Goal: Task Accomplishment & Management: Use online tool/utility

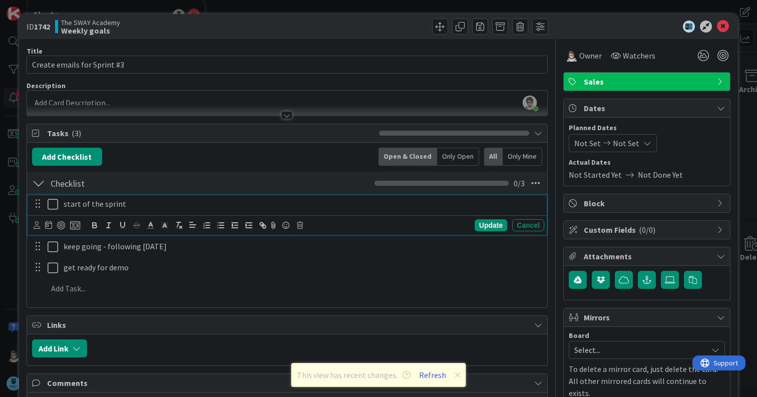
click at [54, 205] on icon at bounding box center [53, 204] width 11 height 12
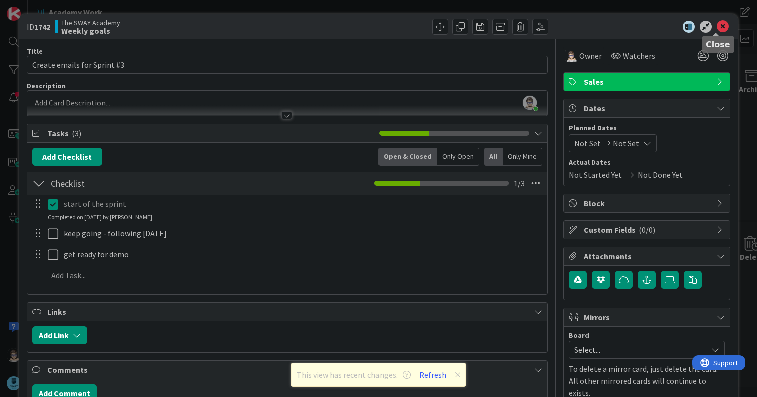
click at [719, 29] on icon at bounding box center [723, 27] width 12 height 12
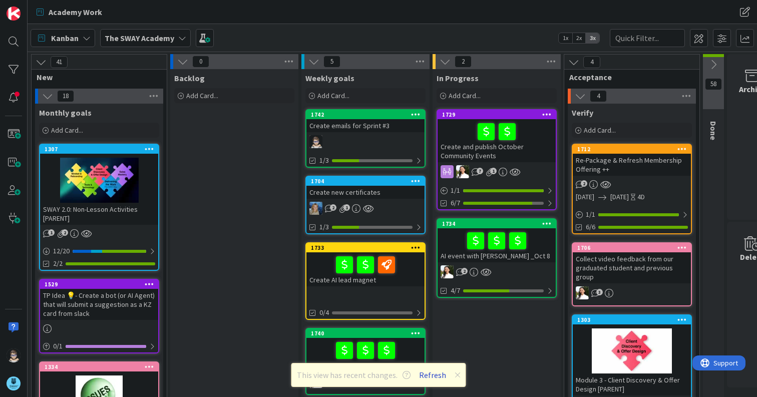
click at [433, 373] on button "Refresh" at bounding box center [433, 375] width 34 height 13
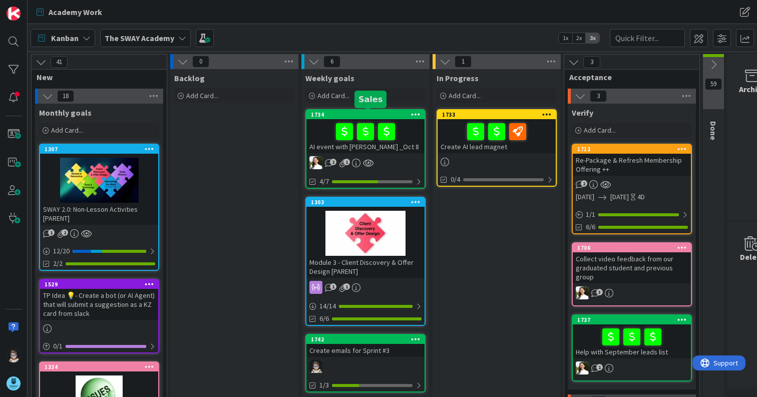
click at [365, 118] on div "1734" at bounding box center [368, 114] width 114 height 7
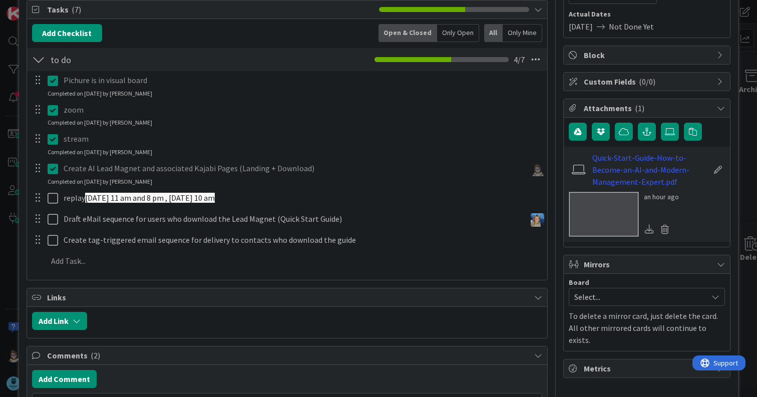
scroll to position [149, 0]
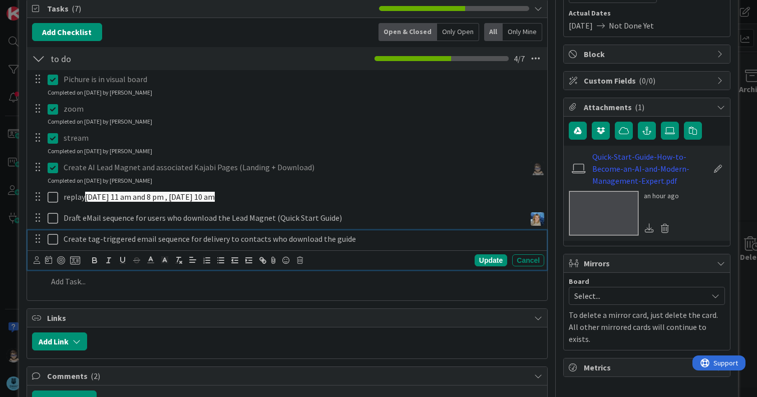
click at [52, 239] on icon at bounding box center [53, 239] width 11 height 12
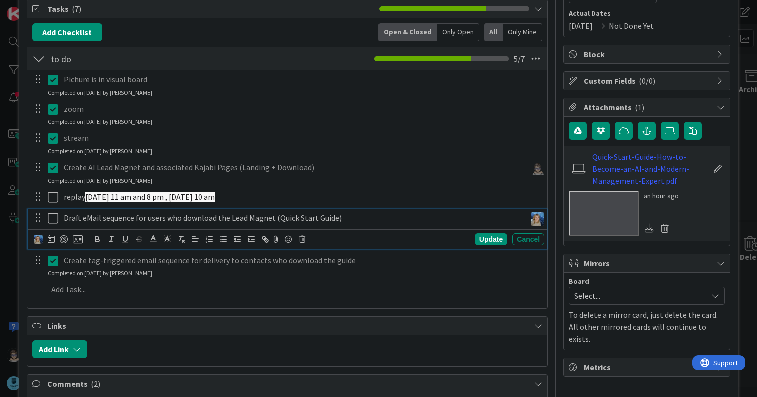
click at [54, 220] on icon at bounding box center [53, 218] width 11 height 12
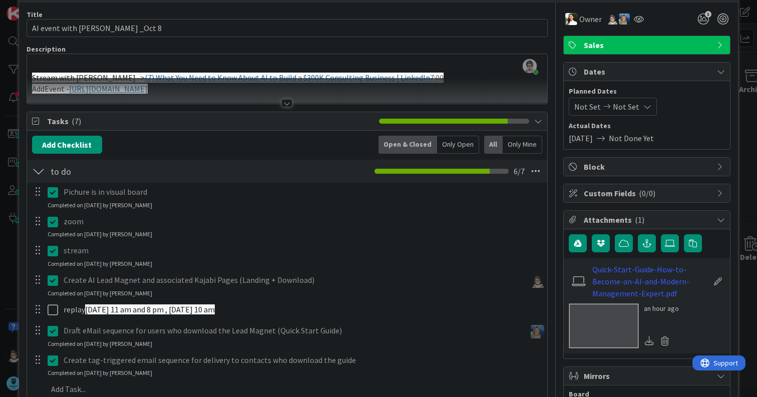
scroll to position [0, 0]
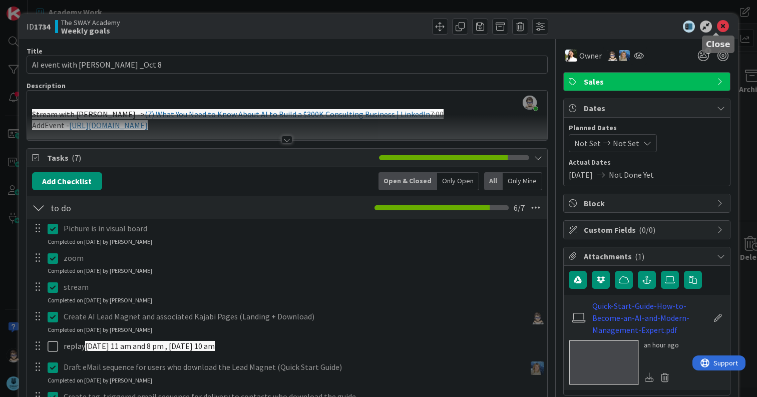
click at [717, 28] on icon at bounding box center [723, 27] width 12 height 12
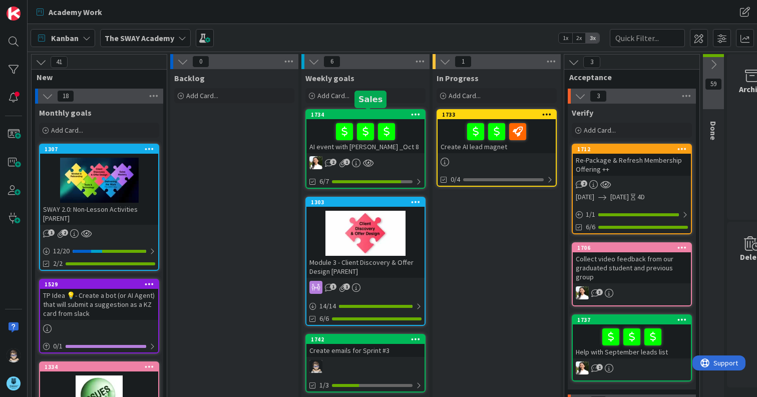
click at [362, 116] on div "1734" at bounding box center [368, 114] width 114 height 7
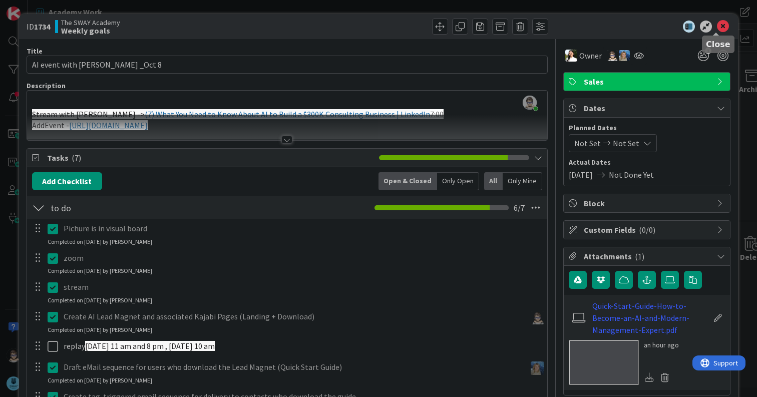
click at [718, 29] on icon at bounding box center [723, 27] width 12 height 12
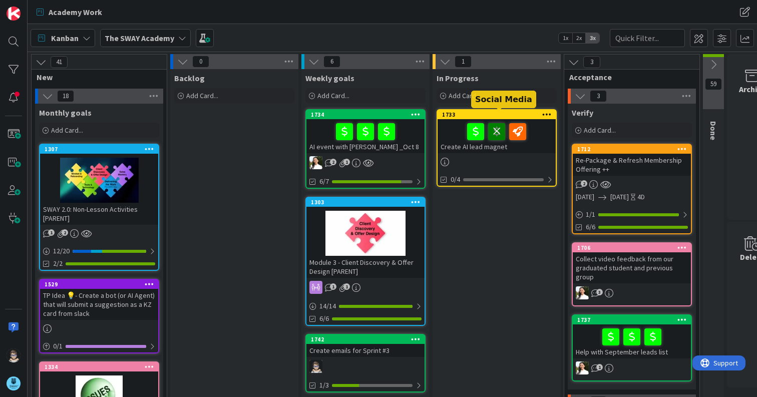
click at [501, 115] on div "1733" at bounding box center [499, 114] width 114 height 7
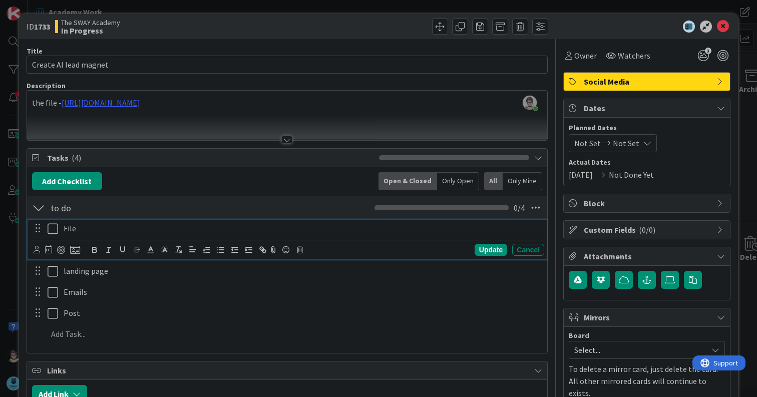
click at [51, 230] on icon at bounding box center [53, 229] width 11 height 12
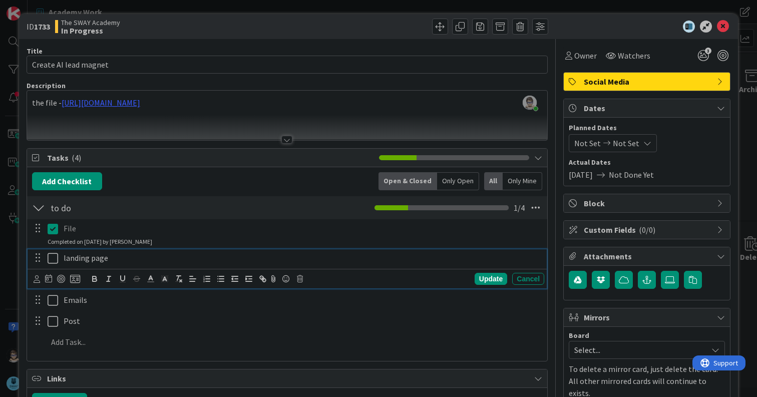
click at [52, 260] on icon at bounding box center [53, 258] width 11 height 12
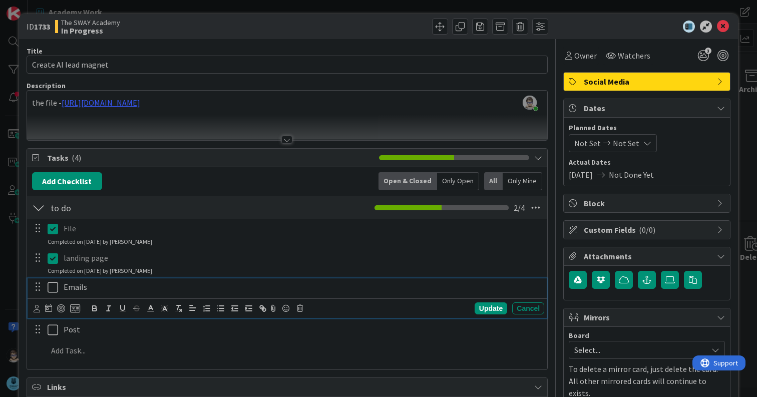
click at [51, 288] on icon at bounding box center [53, 287] width 11 height 12
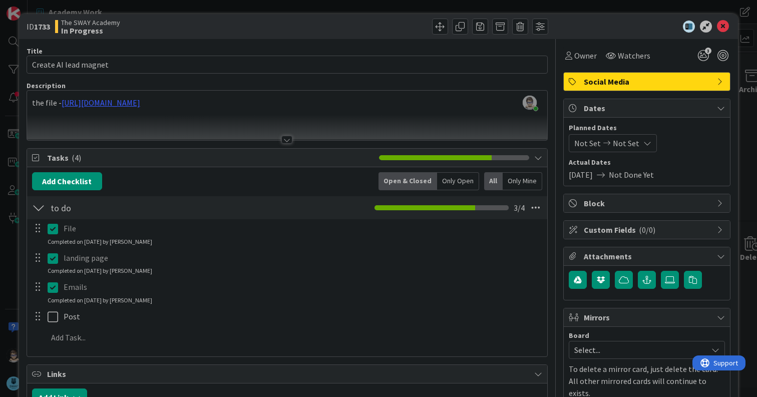
click at [284, 139] on div at bounding box center [286, 140] width 11 height 8
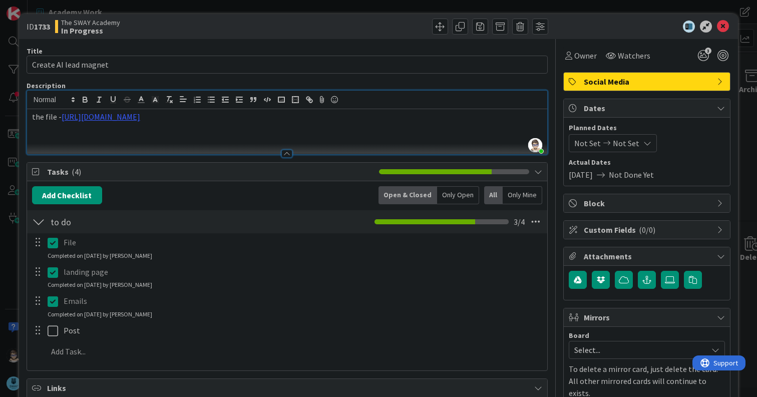
click at [210, 123] on p "the file - [URL][DOMAIN_NAME]" at bounding box center [287, 117] width 510 height 12
drag, startPoint x: 252, startPoint y: 132, endPoint x: 28, endPoint y: 120, distance: 224.2
click at [28, 120] on div "the file - [URL][DOMAIN_NAME]" at bounding box center [287, 131] width 520 height 45
click at [215, 123] on p "the file - [URL][DOMAIN_NAME]" at bounding box center [287, 117] width 510 height 12
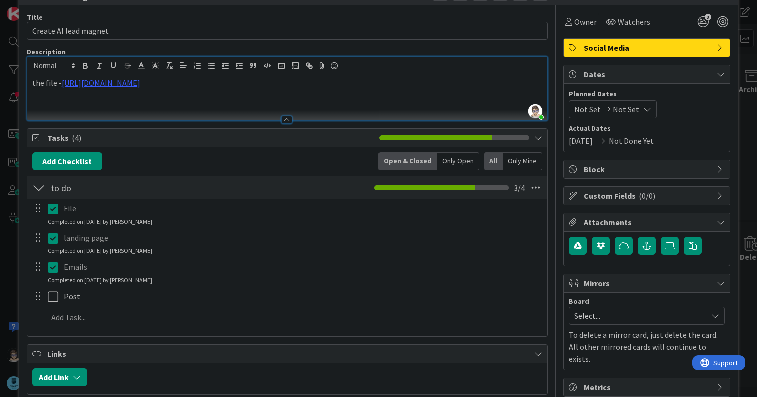
scroll to position [135, 0]
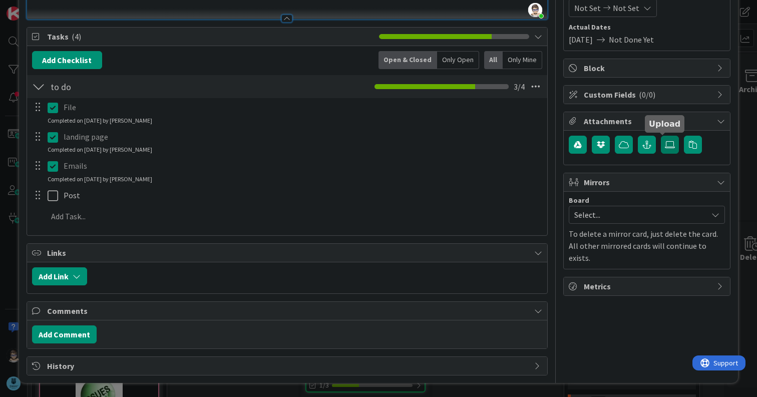
click at [665, 146] on icon at bounding box center [670, 145] width 10 height 8
click at [661, 136] on input "file" at bounding box center [661, 136] width 0 height 0
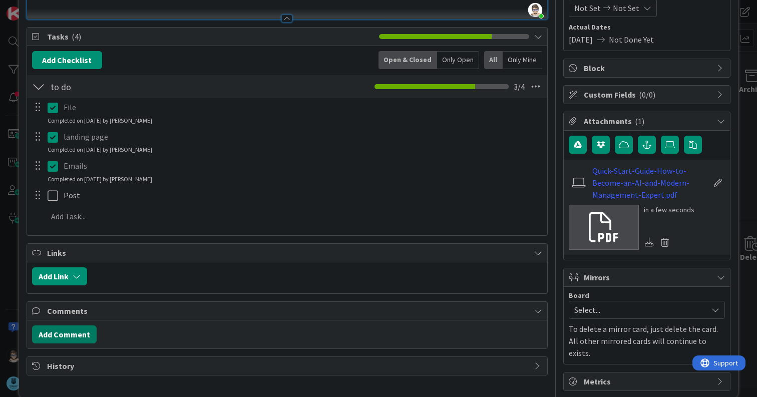
click at [72, 336] on button "Add Comment" at bounding box center [64, 335] width 65 height 18
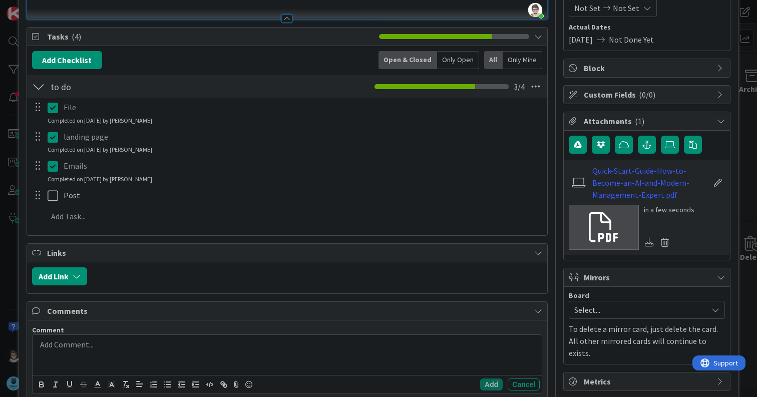
click at [76, 345] on p at bounding box center [287, 345] width 501 height 12
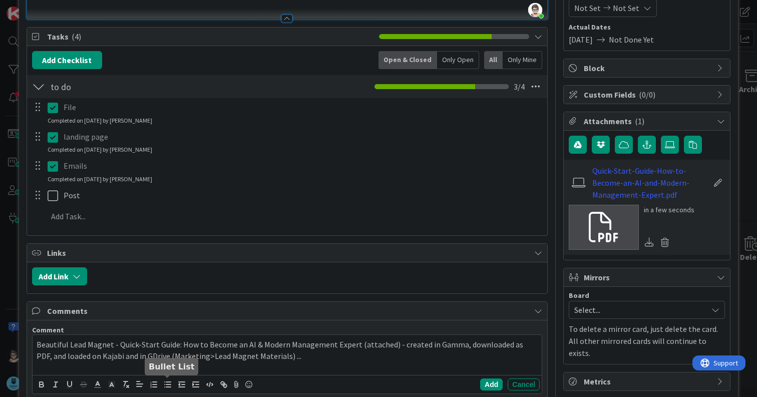
click at [168, 385] on line "button" at bounding box center [168, 385] width 5 height 0
click at [350, 359] on li "Beautiful Lead Magnet - Quick-Start Guide: How to Become an AI & Modern Managem…" at bounding box center [293, 350] width 489 height 23
click at [353, 358] on li "Beautiful Lead Magnet - Quick-Start Guide: How to Become an AI & Modern Managem…" at bounding box center [293, 350] width 489 height 23
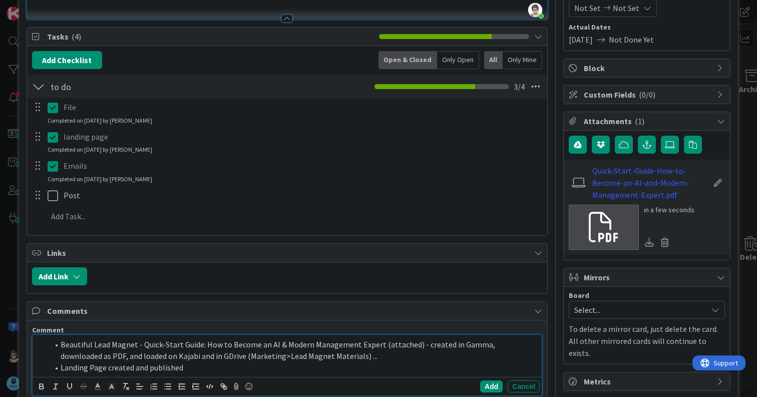
click at [323, 392] on div "Add Cancel" at bounding box center [287, 386] width 509 height 19
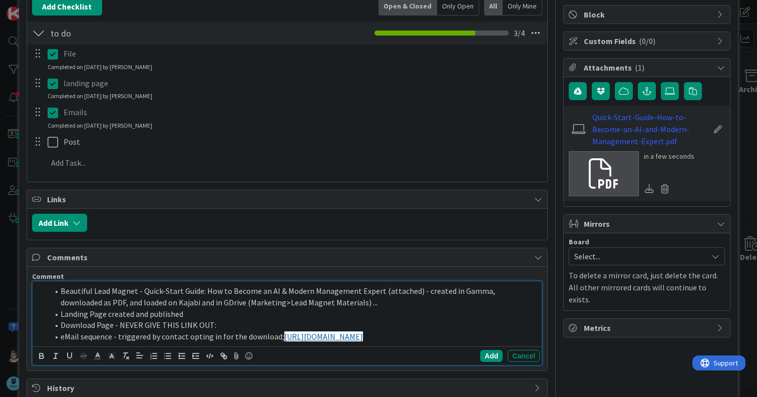
scroll to position [211, 0]
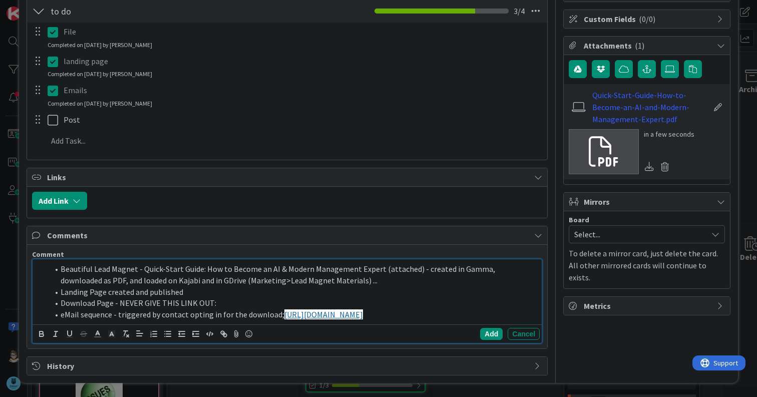
click at [249, 314] on li "eMail sequence - triggered by contact opting in for the download; [URL][DOMAIN_…" at bounding box center [293, 315] width 489 height 12
drag, startPoint x: 495, startPoint y: 311, endPoint x: 278, endPoint y: 315, distance: 217.4
click at [278, 312] on li "eMail sequence - triggered by contact opting in for the download; [URL][DOMAIN_…" at bounding box center [293, 315] width 489 height 12
click at [124, 334] on icon "button" at bounding box center [125, 334] width 9 height 9
click at [473, 315] on p "eMail sequence - triggered by contact opting in for the download; [URL][DOMAIN_…" at bounding box center [287, 315] width 501 height 12
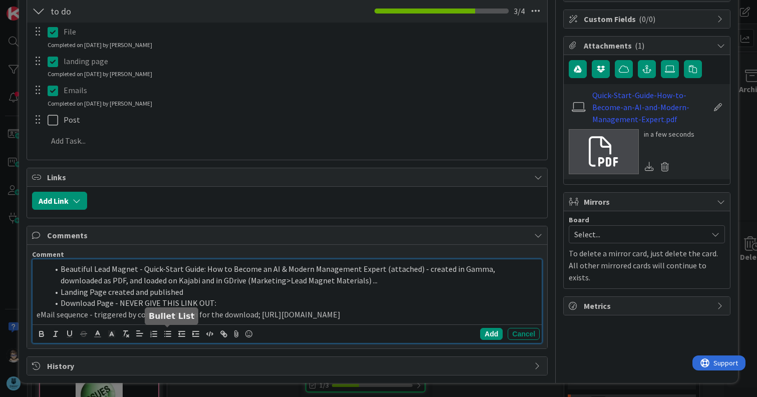
click at [168, 337] on line "button" at bounding box center [168, 337] width 5 height 0
click at [228, 301] on li "Download Page - NEVER GIVE THIS LINK OUT:" at bounding box center [293, 304] width 489 height 12
drag, startPoint x: 120, startPoint y: 304, endPoint x: 208, endPoint y: 305, distance: 88.2
click at [208, 305] on li "Download Page - NEVER GIVE THIS LINK OUT:" at bounding box center [293, 304] width 489 height 12
click at [95, 335] on icon at bounding box center [97, 334] width 9 height 9
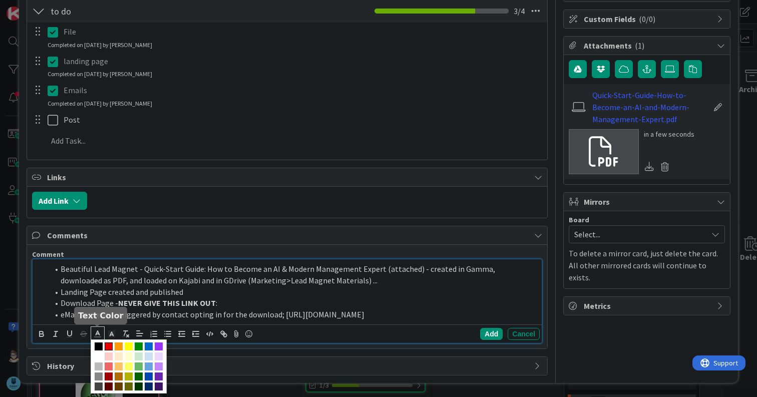
click at [108, 344] on span at bounding box center [109, 347] width 8 height 8
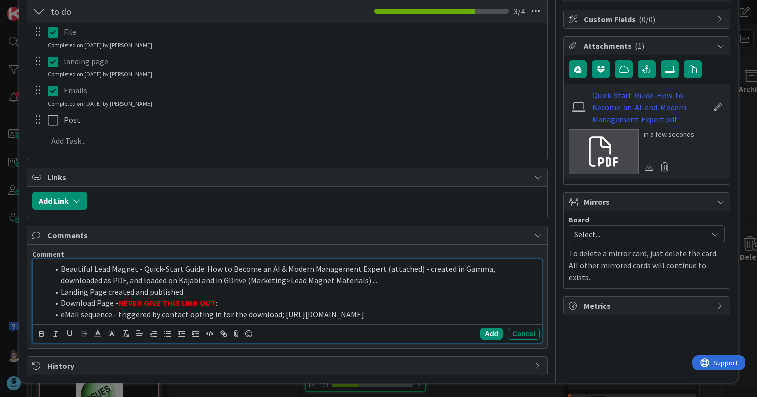
click at [264, 292] on li "Landing Page created and published" at bounding box center [293, 292] width 489 height 12
click at [255, 305] on li "Download Page - NEVER GIVE THIS LINK OUT :" at bounding box center [293, 304] width 489 height 12
click at [211, 292] on li "Landing Page created and published" at bounding box center [293, 292] width 489 height 12
click at [388, 298] on li "Download Page - NEVER GIVE THIS LINK OUT : [URL][DOMAIN_NAME]" at bounding box center [293, 304] width 489 height 12
click at [344, 318] on li "eMail sequence - triggered by contact opting in for the download; [URL][DOMAIN_…" at bounding box center [293, 315] width 489 height 12
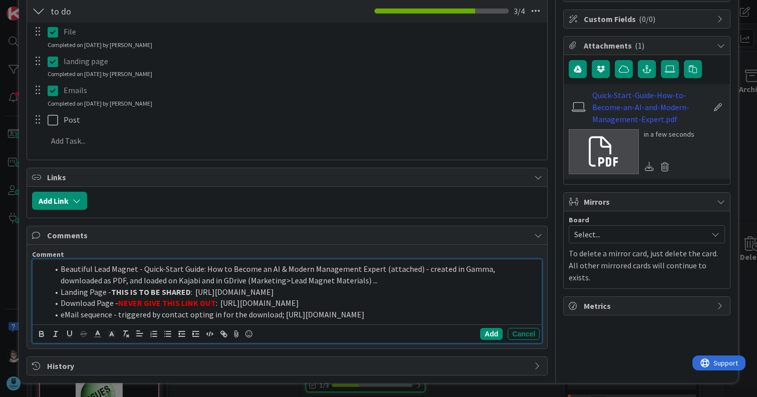
click at [276, 318] on li "eMail sequence - triggered by contact opting in for the download; [URL][DOMAIN_…" at bounding box center [293, 315] width 489 height 12
click at [356, 281] on li "Beautiful Lead Magnet - Quick-Start Guide: How to Become an AI & Modern Managem…" at bounding box center [293, 274] width 489 height 23
click at [483, 337] on button "Add" at bounding box center [491, 334] width 23 height 12
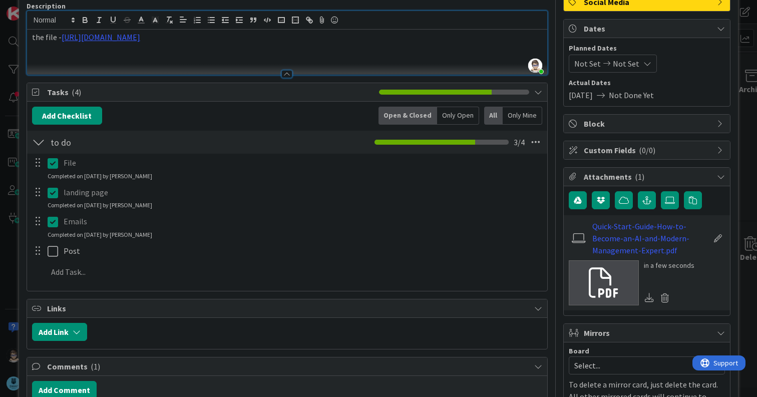
scroll to position [0, 0]
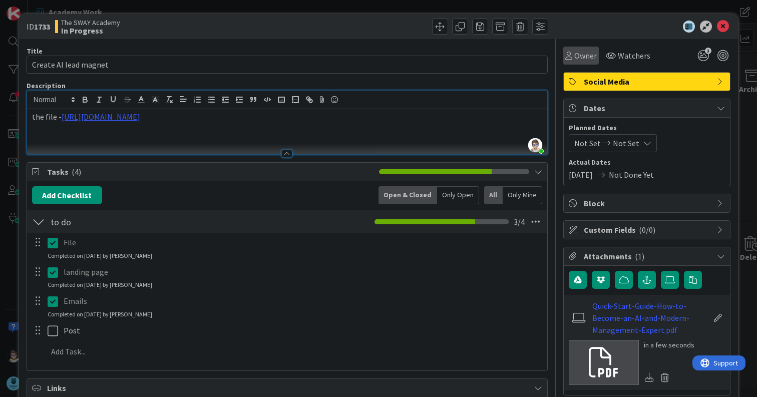
click at [574, 56] on span "Owner" at bounding box center [585, 56] width 23 height 12
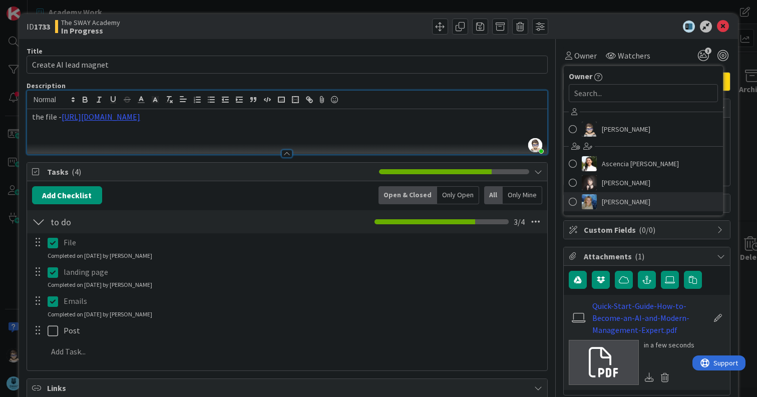
click at [592, 200] on link "[PERSON_NAME]" at bounding box center [643, 201] width 159 height 19
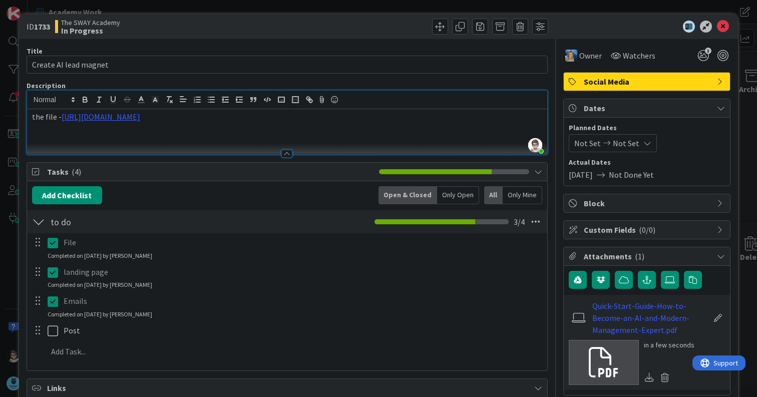
click at [596, 25] on div at bounding box center [641, 27] width 177 height 12
click at [140, 114] on link "[URL][DOMAIN_NAME]" at bounding box center [101, 117] width 79 height 10
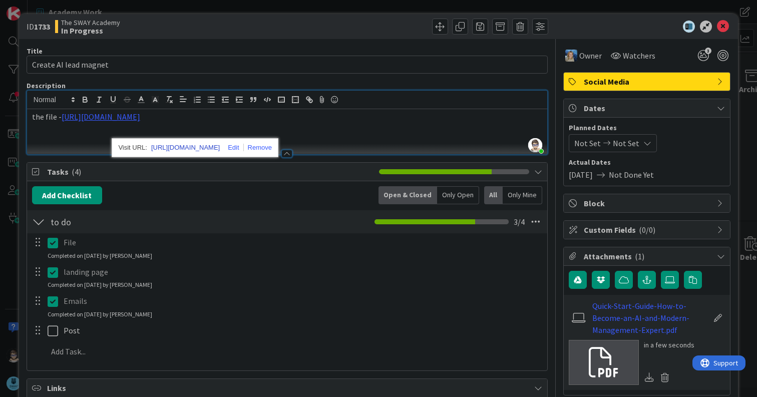
click at [220, 148] on link "[URL][DOMAIN_NAME]" at bounding box center [185, 147] width 69 height 13
click at [446, 138] on div "the file - [URL][DOMAIN_NAME]" at bounding box center [287, 131] width 520 height 45
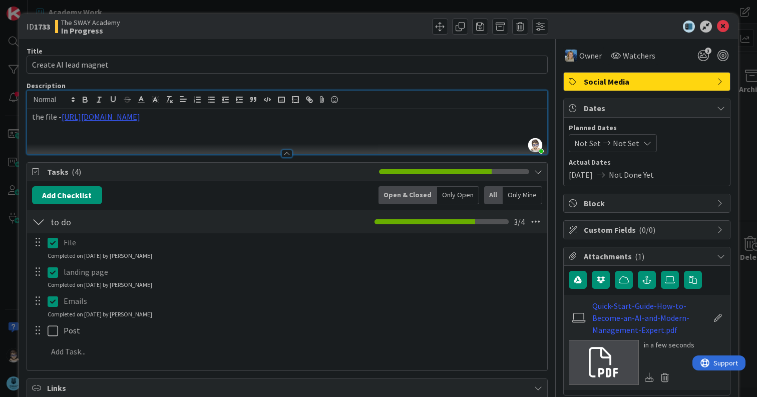
click at [46, 117] on p "the file - [URL][DOMAIN_NAME]" at bounding box center [287, 117] width 510 height 12
click at [416, 123] on p "the draft - [URL][DOMAIN_NAME]" at bounding box center [287, 117] width 510 height 12
click at [250, 281] on div "landing page Update Cancel Completed on [DATE] by [PERSON_NAME]" at bounding box center [287, 276] width 519 height 27
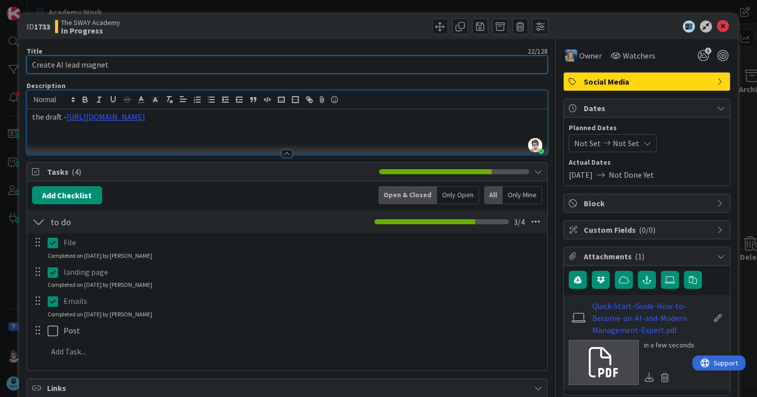
click at [67, 65] on input "Create AI lead magnet" at bounding box center [287, 65] width 521 height 18
type input "Create AI Lead Magnet"
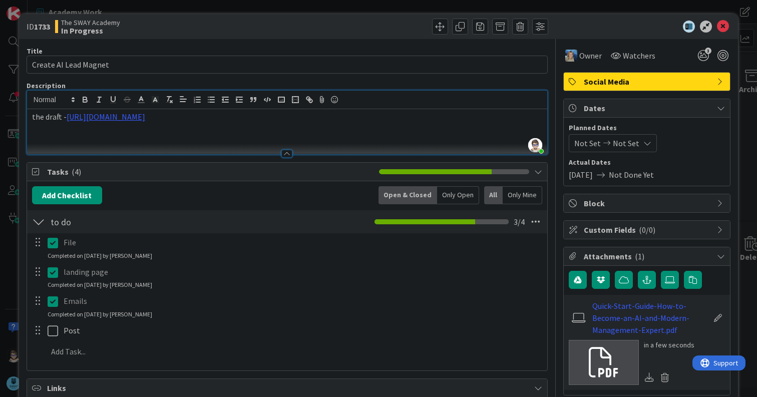
click at [298, 135] on div "the draft - [URL][DOMAIN_NAME]" at bounding box center [287, 131] width 520 height 45
click at [190, 145] on p "10/8 - THIS LEAD MAGNET" at bounding box center [287, 140] width 510 height 12
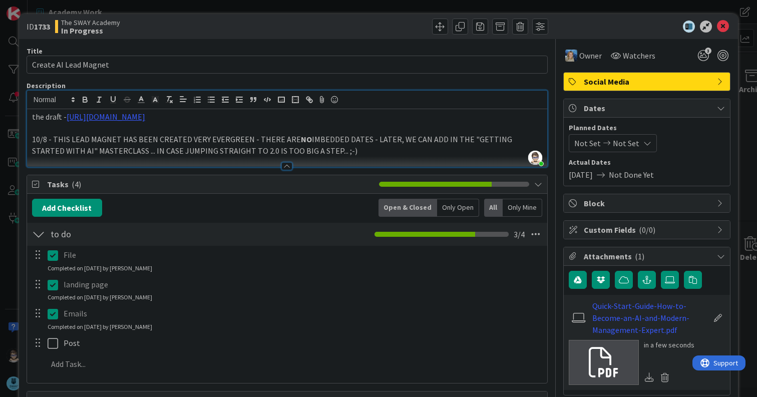
click at [373, 156] on p "10/8 - THIS LEAD MAGNET HAS BEEN CREATED VERY EVERGREEN - THERE ARE NO IMBEDDED…" at bounding box center [287, 145] width 510 height 23
click at [588, 32] on div at bounding box center [641, 27] width 177 height 12
click at [717, 27] on icon at bounding box center [723, 27] width 12 height 12
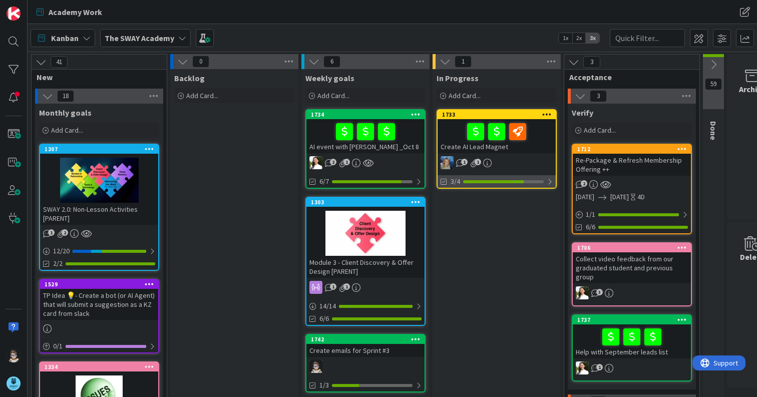
click at [549, 182] on div at bounding box center [550, 182] width 6 height 8
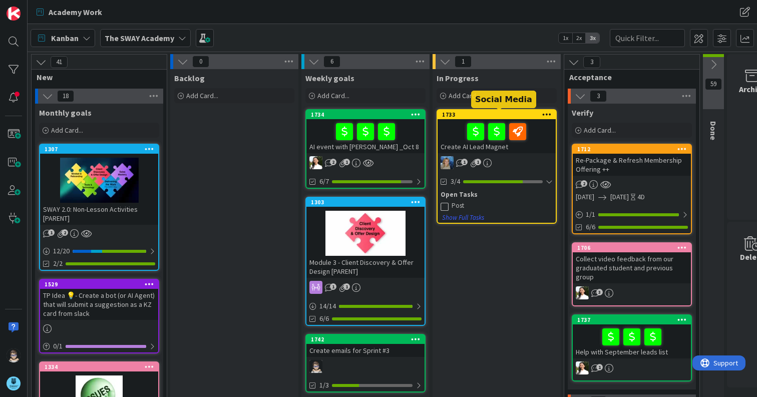
click at [517, 113] on div "1733" at bounding box center [499, 114] width 114 height 7
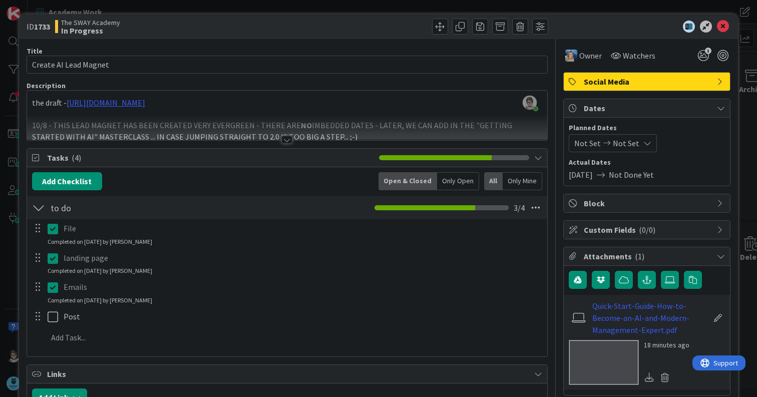
click at [286, 141] on div at bounding box center [286, 140] width 11 height 8
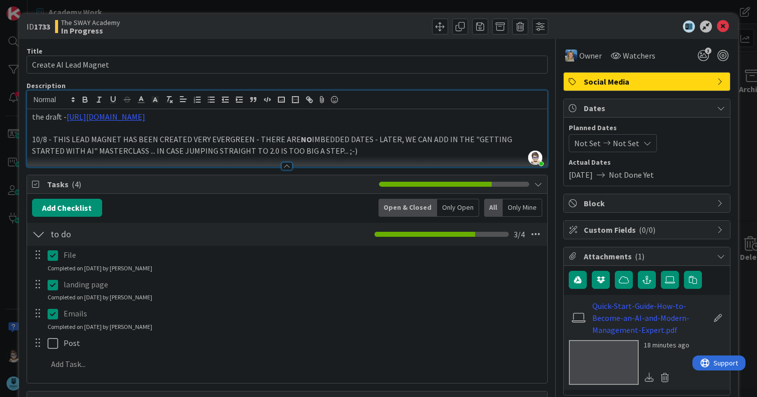
drag, startPoint x: 32, startPoint y: 150, endPoint x: 331, endPoint y: 163, distance: 298.8
click at [331, 156] on p "10/8 - THIS LEAD MAGNET HAS BEEN CREATED VERY EVERGREEN - THERE ARE NO IMBEDDED…" at bounding box center [287, 145] width 510 height 23
click at [140, 100] on line at bounding box center [141, 100] width 3 height 0
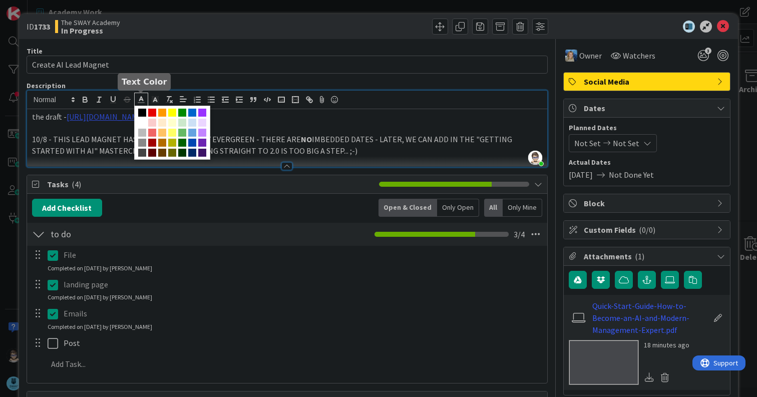
click at [155, 113] on span at bounding box center [152, 113] width 8 height 8
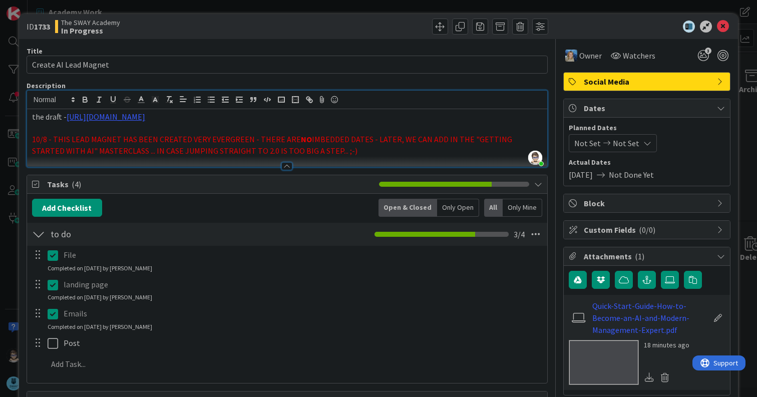
click at [347, 156] on p "10/8 - THIS LEAD MAGNET HAS BEEN CREATED VERY EVERGREEN - THERE ARE NO IMBEDDED…" at bounding box center [287, 145] width 510 height 23
click at [717, 27] on icon at bounding box center [723, 27] width 12 height 12
